Goal: Find specific page/section: Find specific page/section

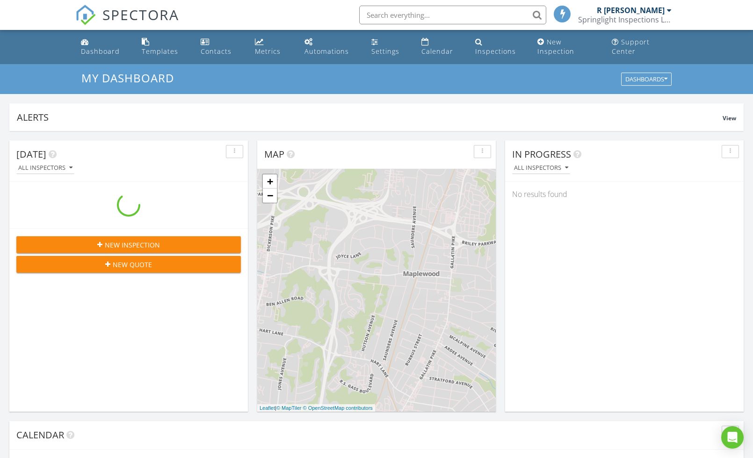
scroll to position [851, 753]
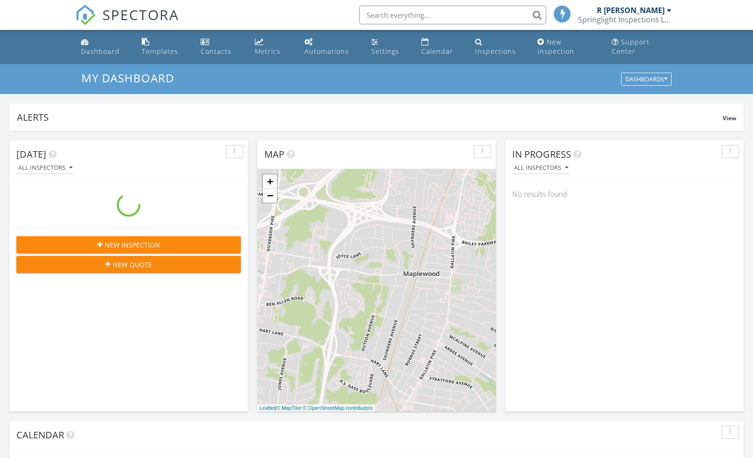
scroll to position [851, 753]
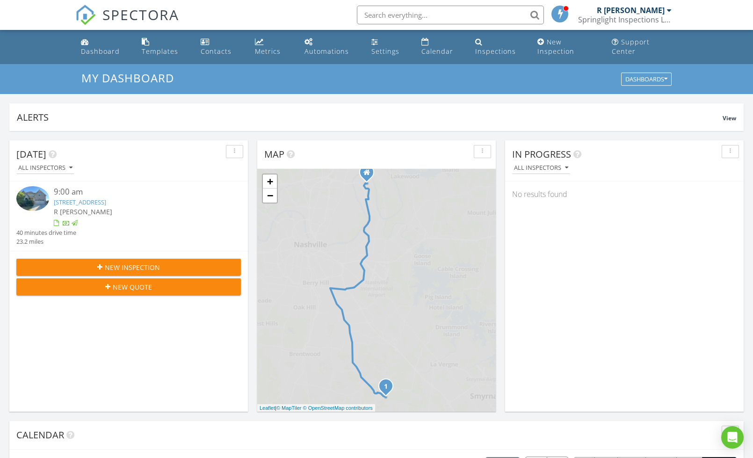
click at [106, 201] on link "[STREET_ADDRESS]" at bounding box center [80, 202] width 52 height 8
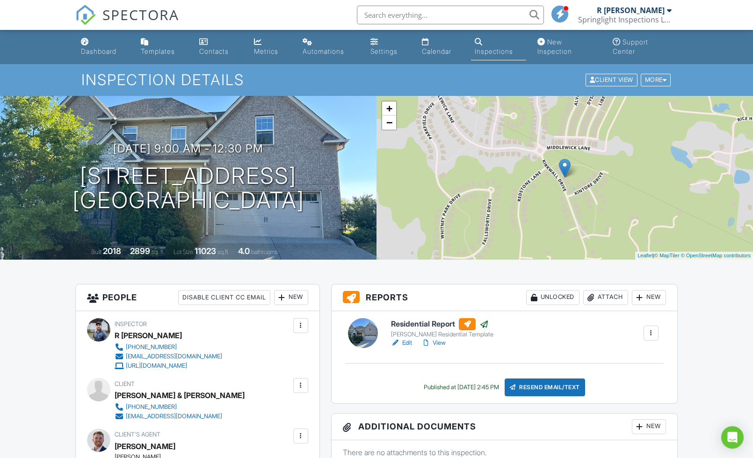
click at [443, 345] on link "View" at bounding box center [433, 342] width 24 height 9
